Goal: Browse casually: Explore the website without a specific task or goal

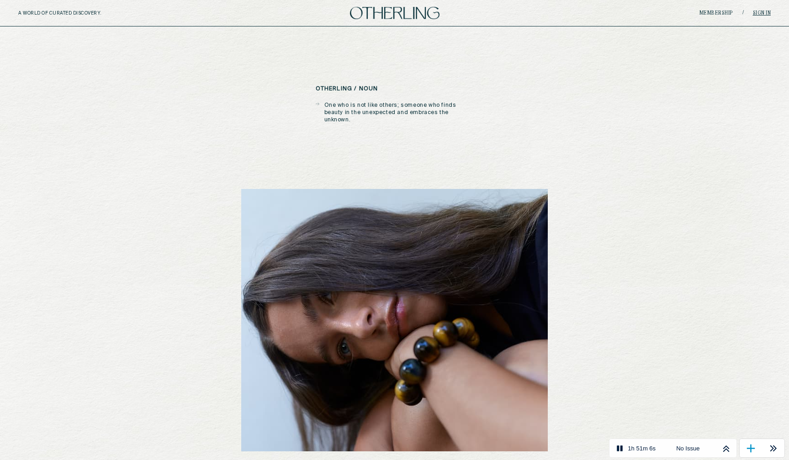
click at [767, 15] on link "Sign in" at bounding box center [762, 13] width 18 height 5
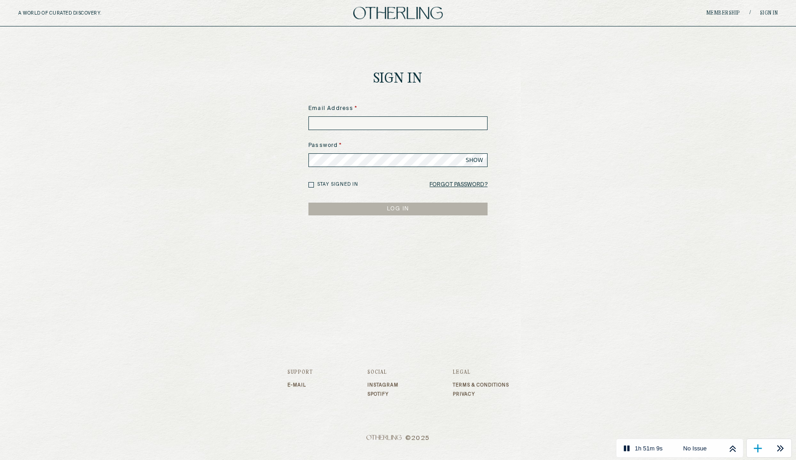
click at [434, 126] on input at bounding box center [397, 123] width 179 height 14
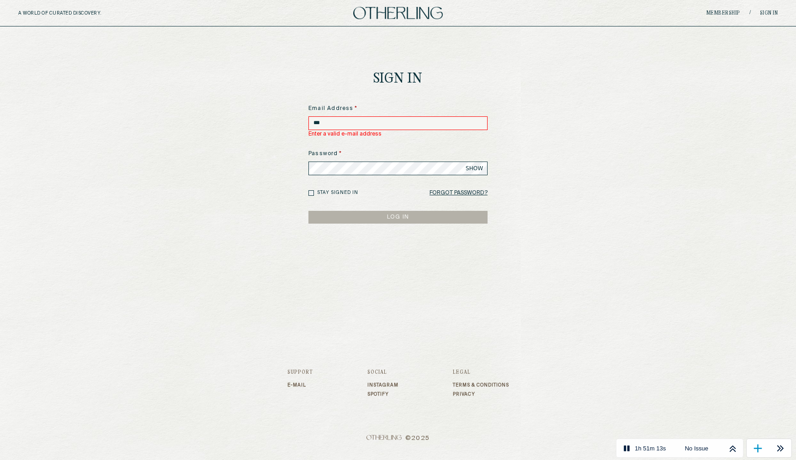
type input "**********"
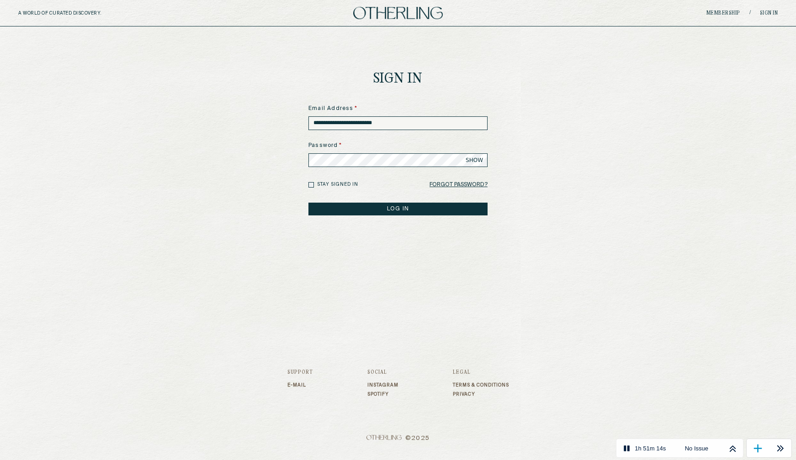
click at [308, 203] on button "LOG IN" at bounding box center [397, 209] width 179 height 13
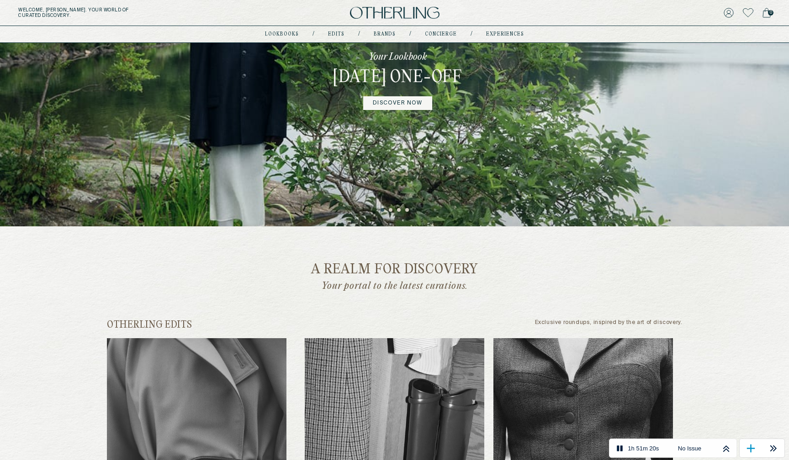
scroll to position [34, 0]
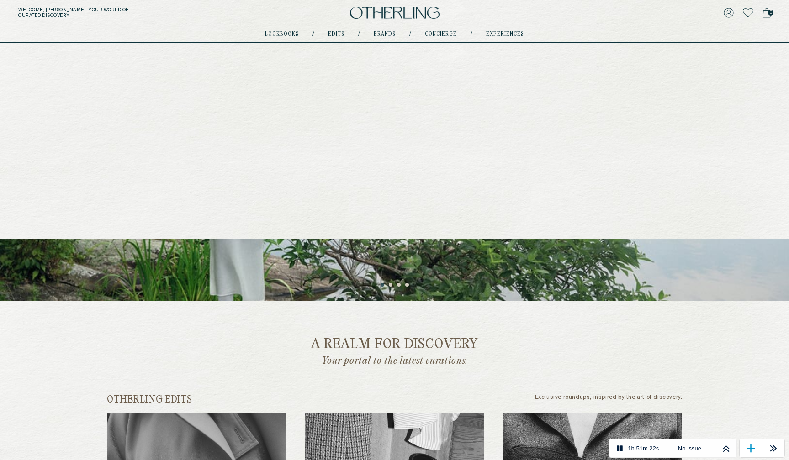
click at [340, 32] on link "Edits" at bounding box center [336, 34] width 16 height 5
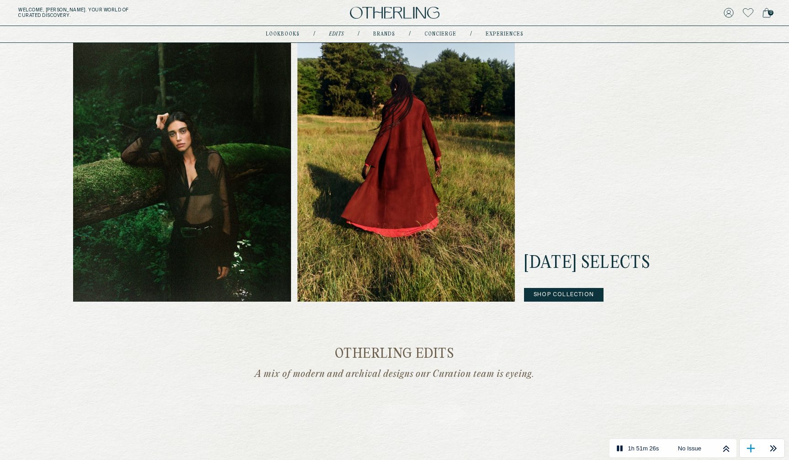
scroll to position [297, 0]
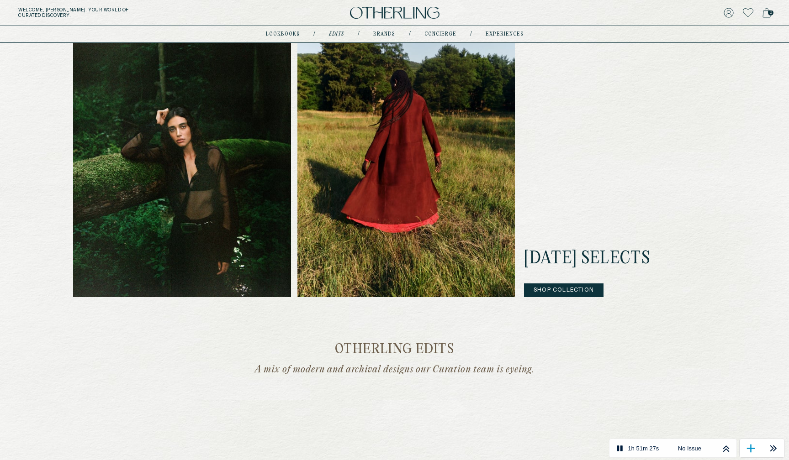
click at [546, 292] on button "Shop Collection" at bounding box center [563, 291] width 79 height 14
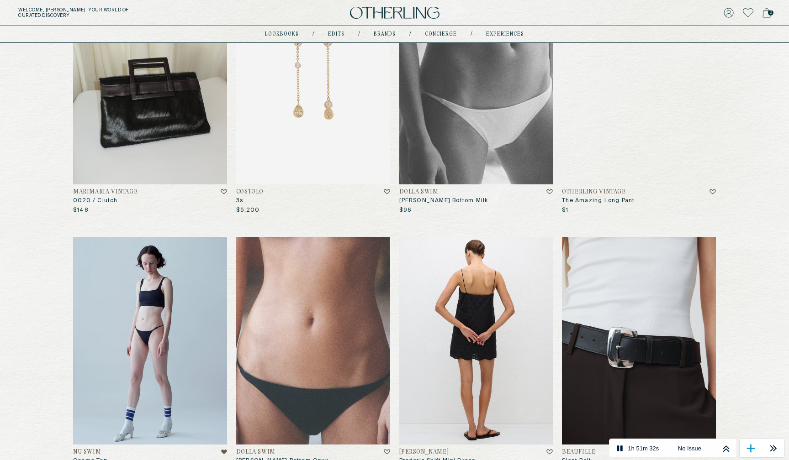
scroll to position [462, 0]
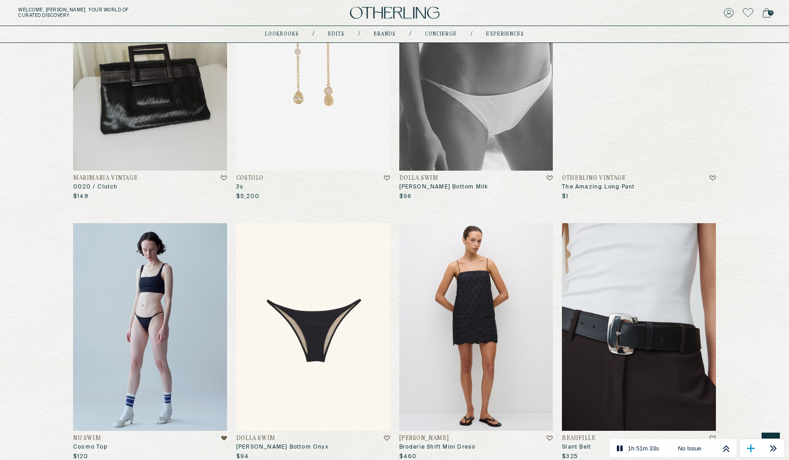
click at [275, 266] on img at bounding box center [313, 327] width 154 height 208
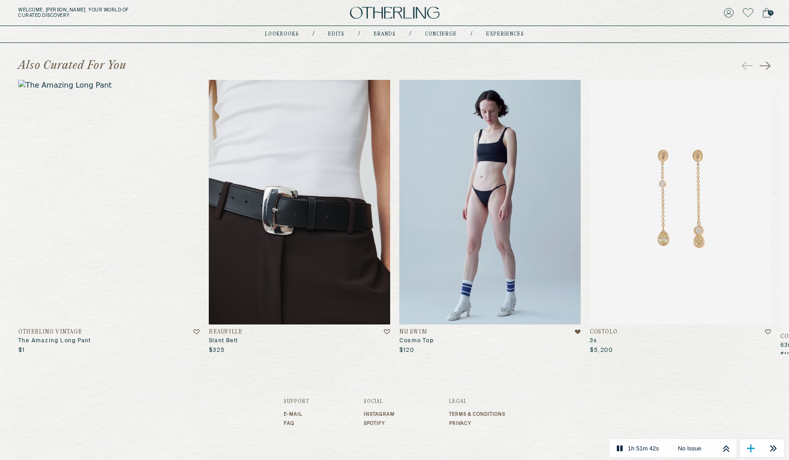
scroll to position [417, 0]
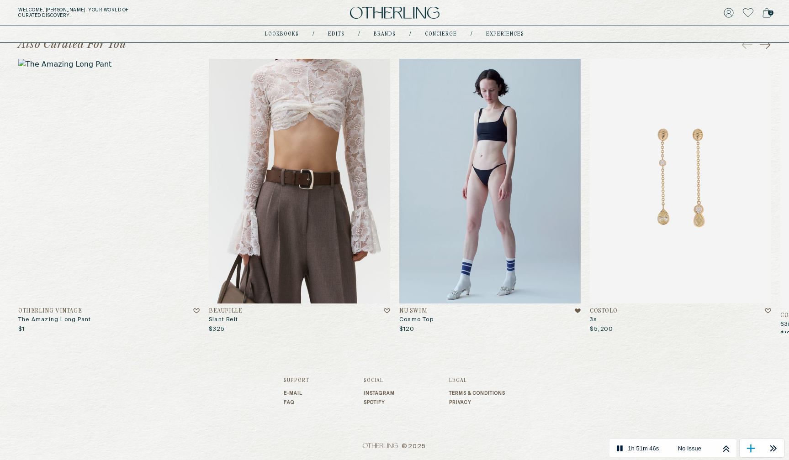
click at [301, 196] on img at bounding box center [299, 181] width 181 height 245
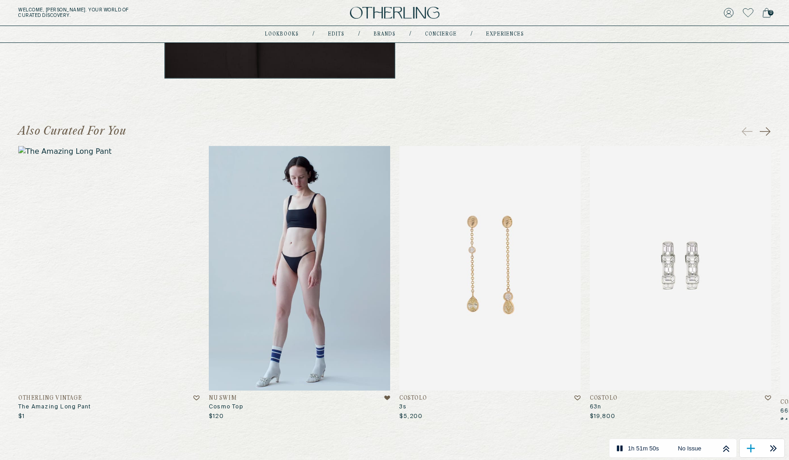
scroll to position [417, 0]
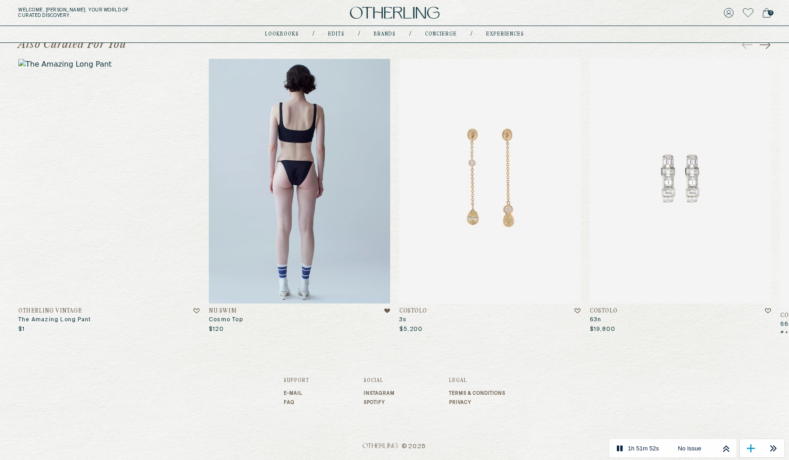
click at [301, 196] on img at bounding box center [299, 181] width 181 height 245
